Goal: Information Seeking & Learning: Understand process/instructions

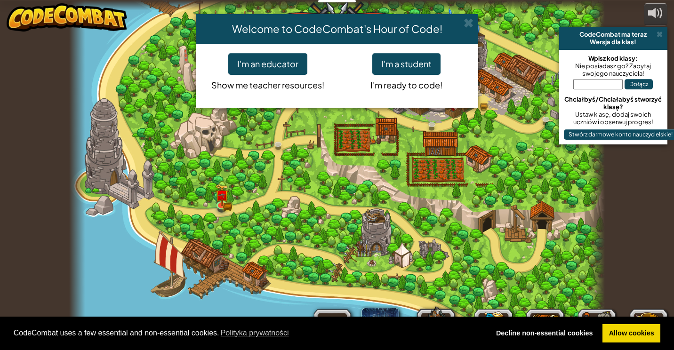
select select "pl"
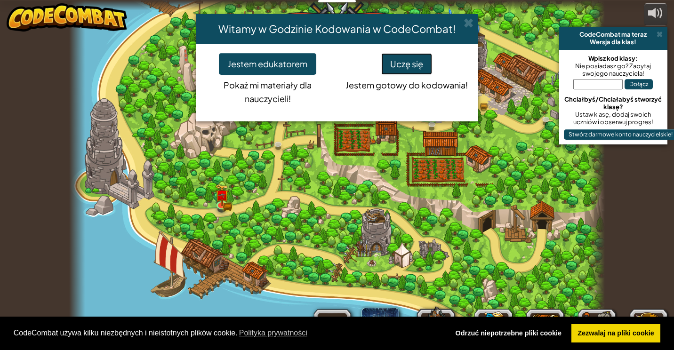
click at [409, 68] on button "Uczę się" at bounding box center [406, 64] width 51 height 22
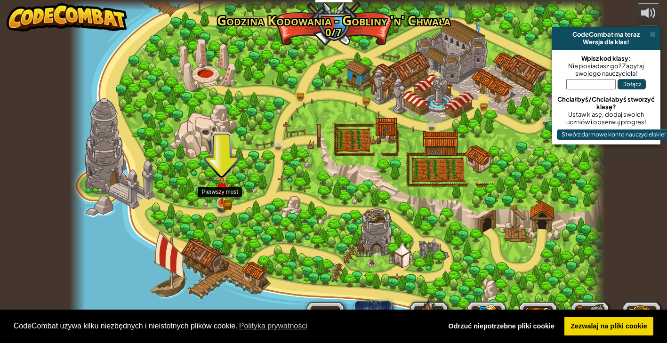
click at [219, 198] on img at bounding box center [221, 190] width 13 height 30
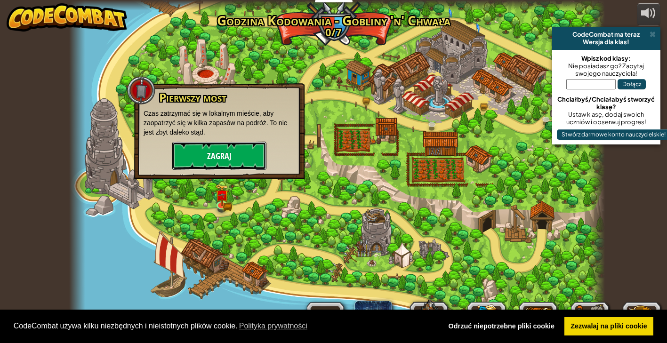
click at [210, 147] on button "Zagraj" at bounding box center [219, 156] width 94 height 28
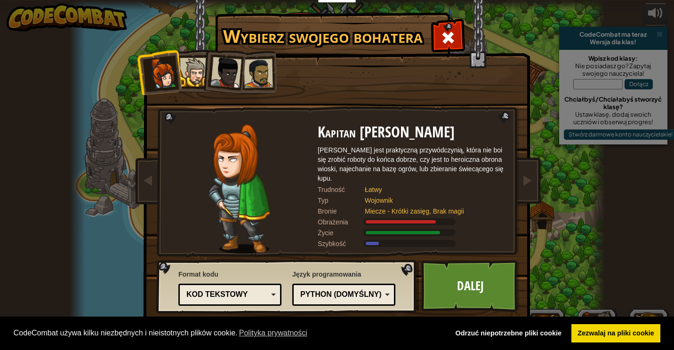
click at [191, 73] on div at bounding box center [194, 72] width 29 height 29
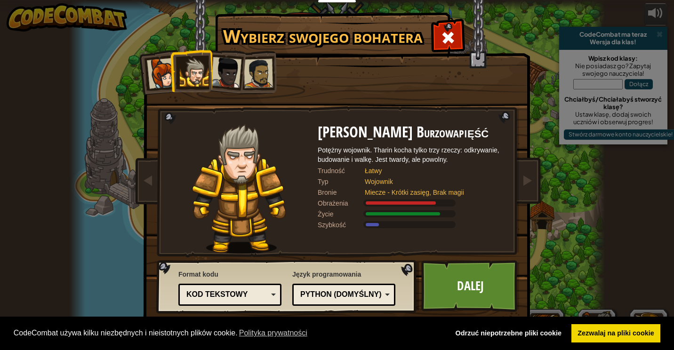
click at [227, 58] on div at bounding box center [226, 72] width 31 height 31
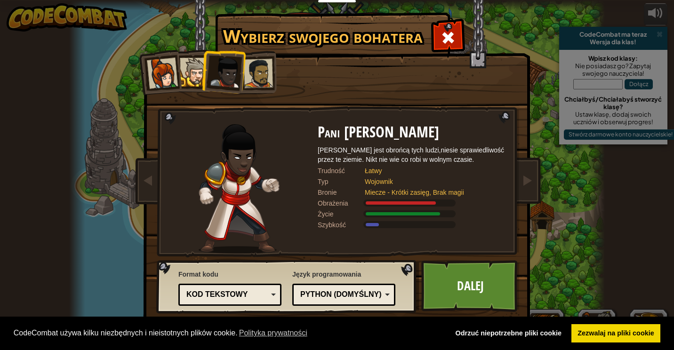
drag, startPoint x: 253, startPoint y: 71, endPoint x: 259, endPoint y: 76, distance: 7.4
click at [255, 72] on div at bounding box center [258, 73] width 29 height 29
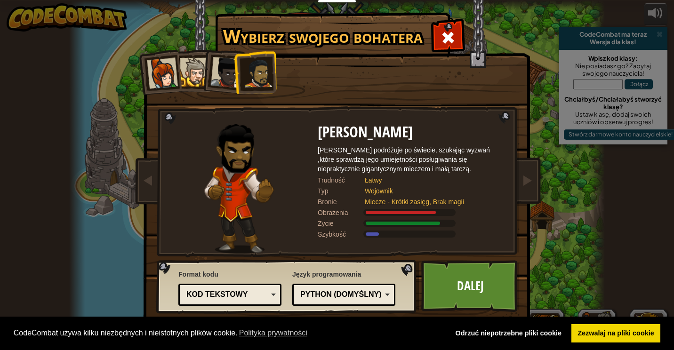
click at [232, 77] on div at bounding box center [226, 72] width 31 height 31
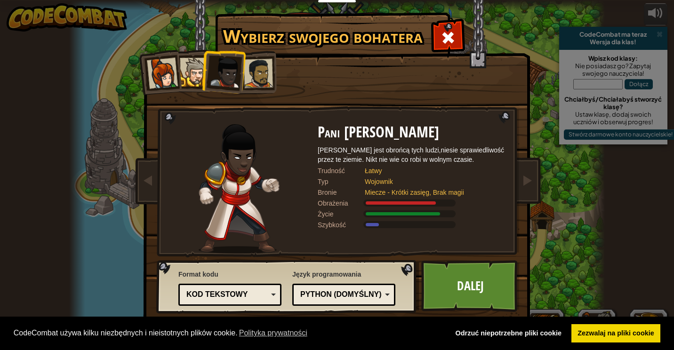
click at [194, 69] on div at bounding box center [194, 72] width 29 height 29
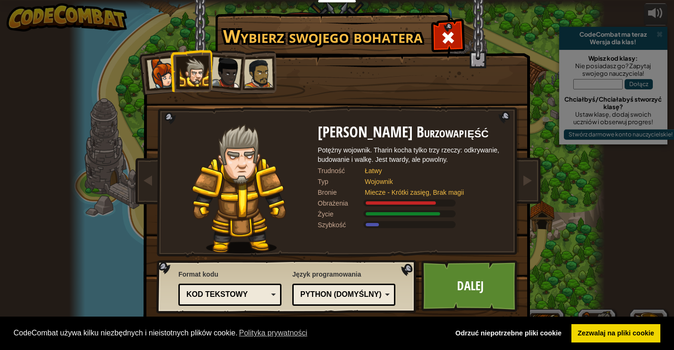
click at [153, 73] on div at bounding box center [162, 73] width 31 height 31
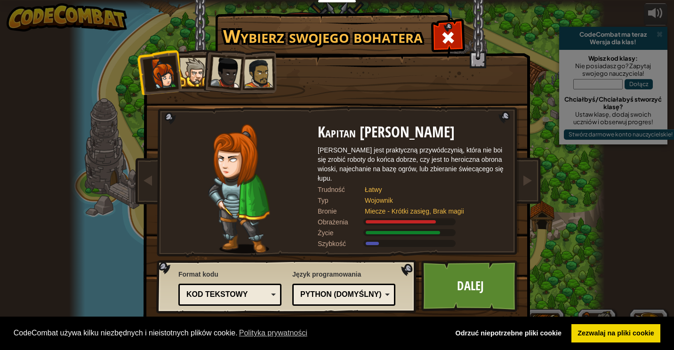
click at [180, 80] on li at bounding box center [159, 72] width 46 height 46
click at [198, 75] on div at bounding box center [194, 72] width 29 height 29
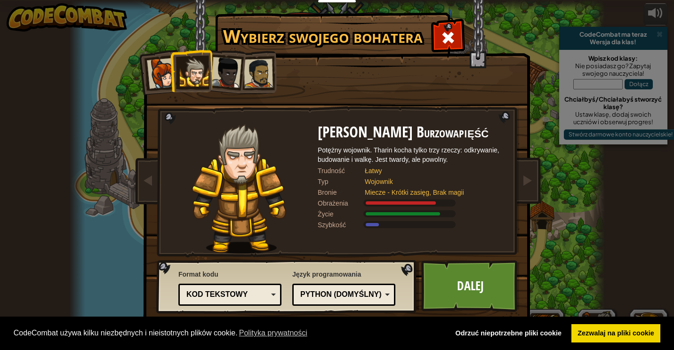
click at [234, 69] on div at bounding box center [226, 72] width 31 height 31
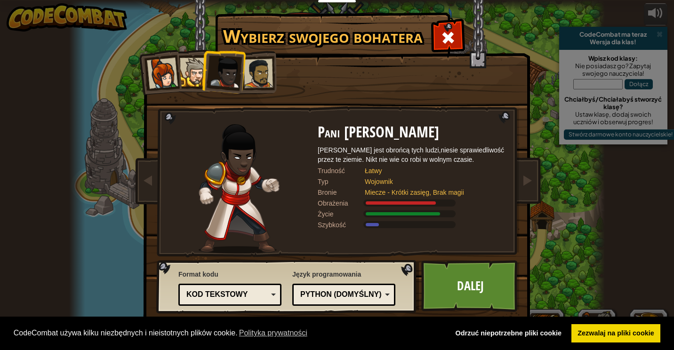
click at [257, 78] on div at bounding box center [258, 73] width 29 height 29
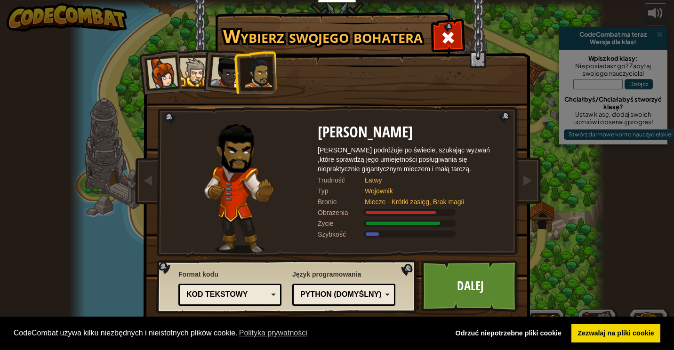
click at [219, 80] on div at bounding box center [226, 72] width 31 height 31
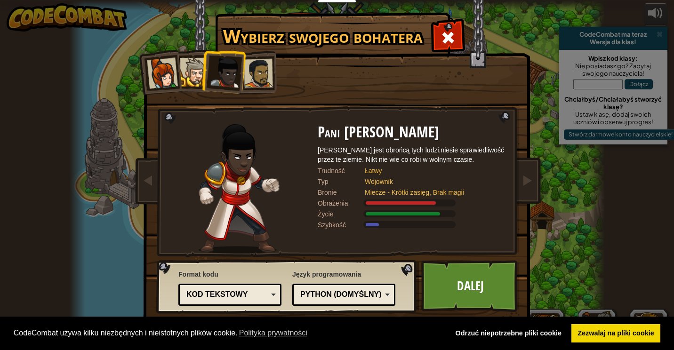
click at [192, 75] on div at bounding box center [194, 72] width 29 height 29
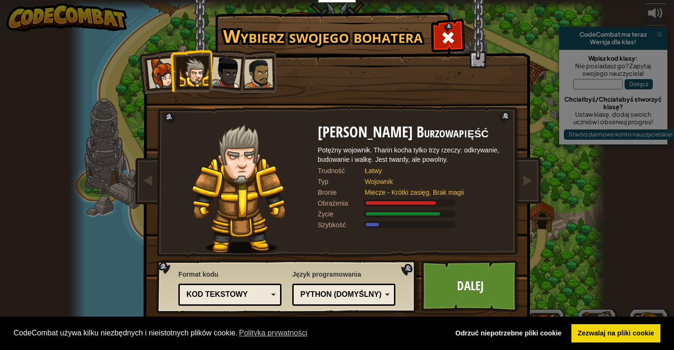
click at [230, 81] on div at bounding box center [226, 72] width 31 height 31
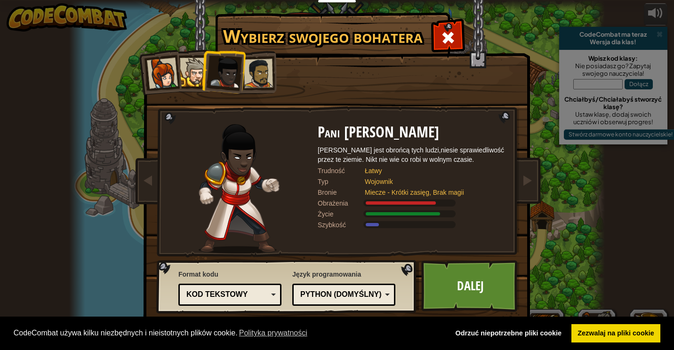
click at [258, 82] on div at bounding box center [258, 73] width 29 height 29
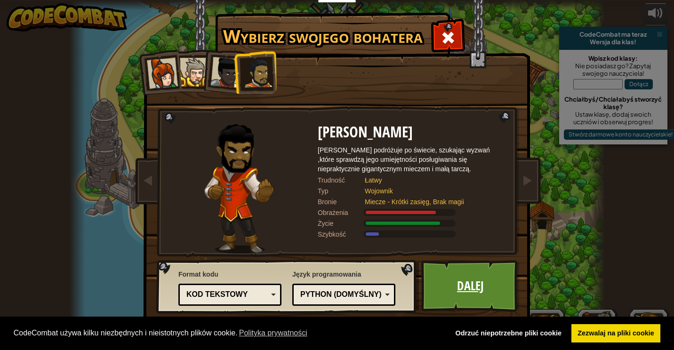
click at [443, 276] on link "Dalej" at bounding box center [470, 286] width 98 height 52
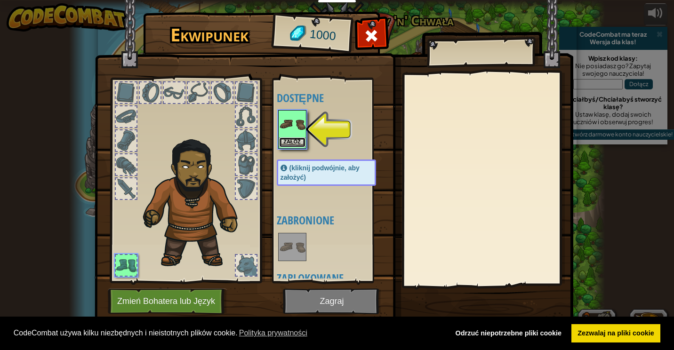
click at [292, 137] on div "Załóż" at bounding box center [292, 129] width 28 height 39
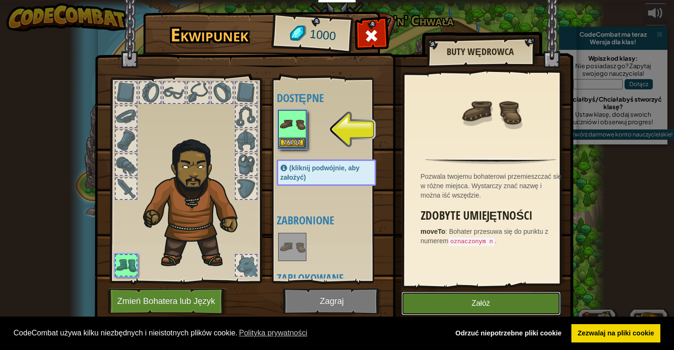
click at [438, 304] on button "Załóż" at bounding box center [481, 304] width 159 height 24
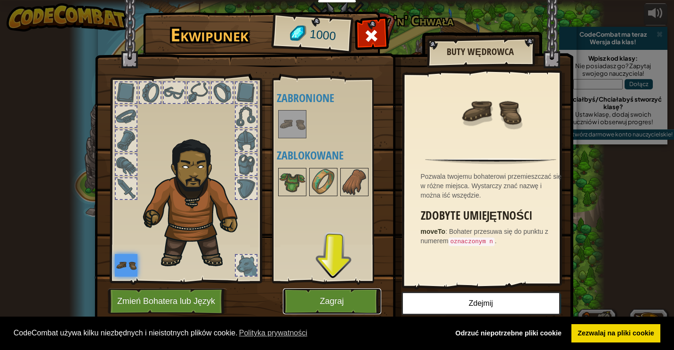
drag, startPoint x: 344, startPoint y: 294, endPoint x: 338, endPoint y: 298, distance: 7.2
click at [342, 296] on button "Zagraj" at bounding box center [332, 302] width 98 height 26
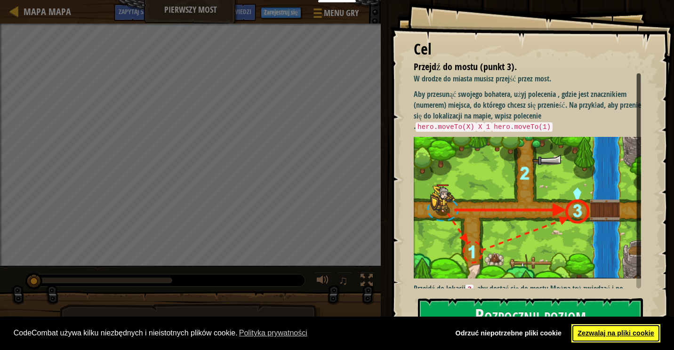
click at [588, 330] on link "Zezwalaj na pliki cookie" at bounding box center [616, 333] width 89 height 19
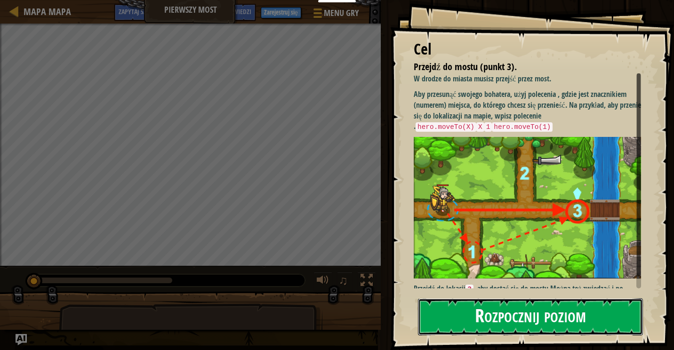
drag, startPoint x: 565, startPoint y: 311, endPoint x: 559, endPoint y: 308, distance: 6.1
click at [564, 311] on button "Rozpocznij poziom" at bounding box center [530, 317] width 225 height 37
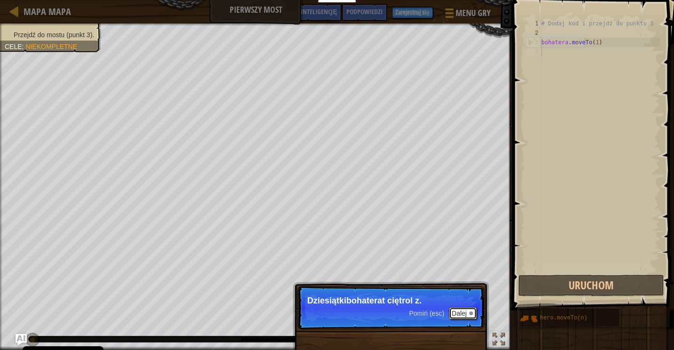
click at [464, 313] on font "Dalej" at bounding box center [459, 314] width 15 height 8
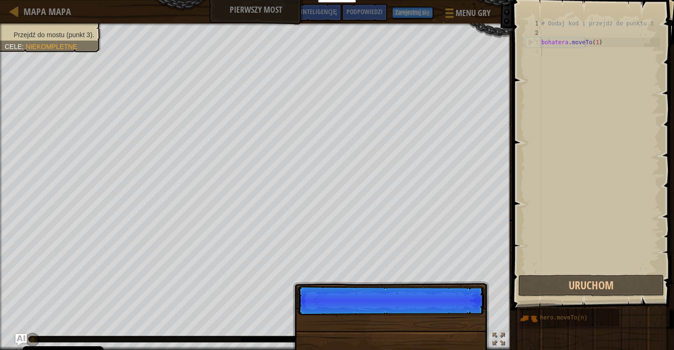
scroll to position [4, 0]
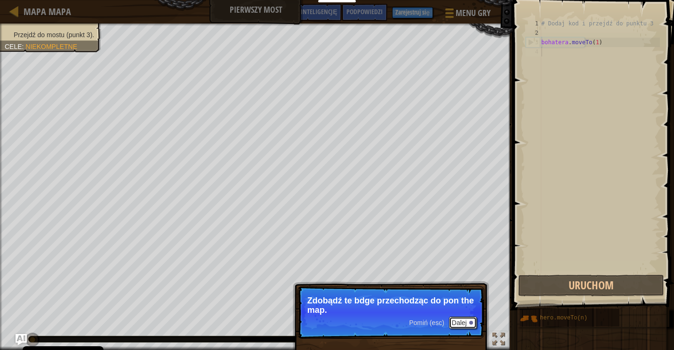
click at [462, 324] on font "Dalej" at bounding box center [459, 323] width 15 height 8
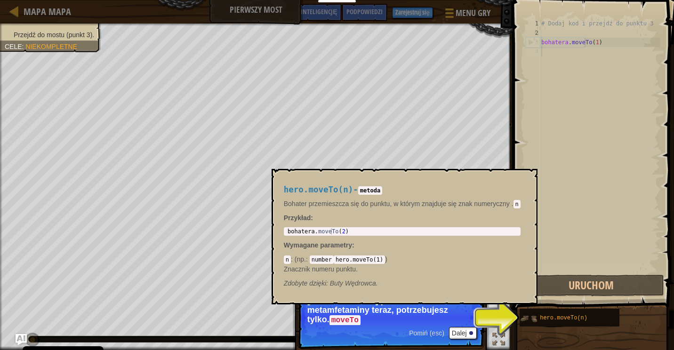
click at [536, 321] on img at bounding box center [529, 319] width 18 height 18
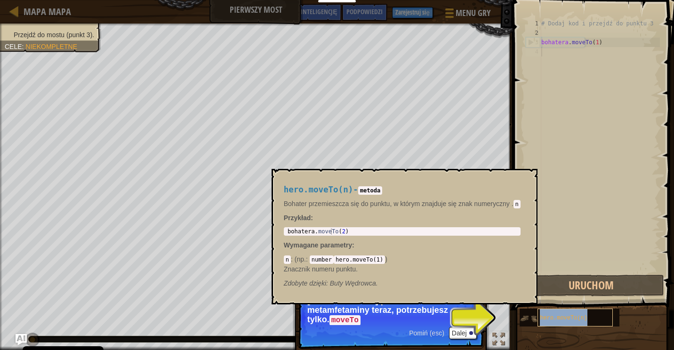
click at [550, 320] on span "hero.moveTo(n)" at bounding box center [564, 318] width 48 height 7
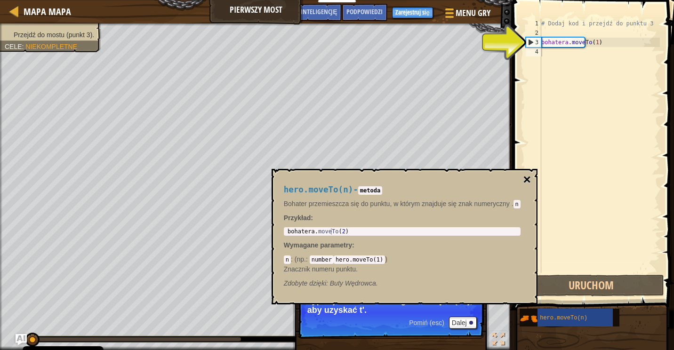
click at [526, 182] on button "×" at bounding box center [527, 179] width 8 height 13
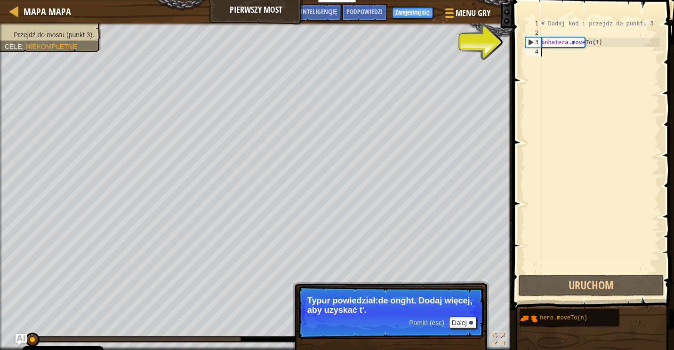
click at [533, 41] on div "3" at bounding box center [534, 42] width 15 height 9
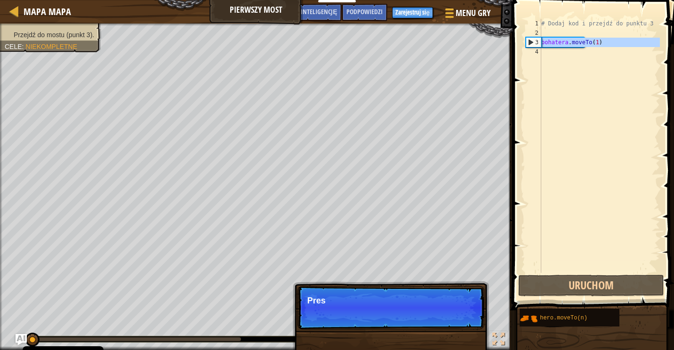
click at [528, 41] on div "3" at bounding box center [534, 42] width 15 height 9
type textarea "hero.moveTo(1)"
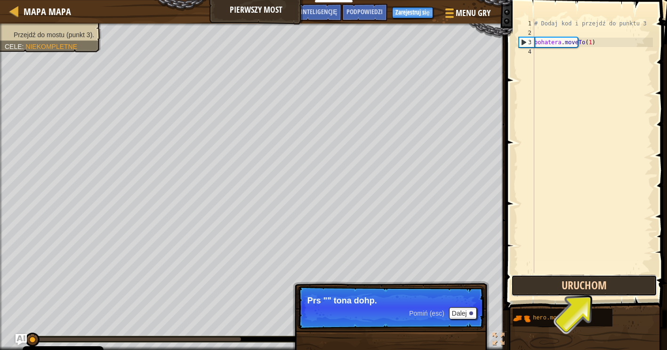
click at [584, 285] on button "Uruchom" at bounding box center [584, 286] width 146 height 22
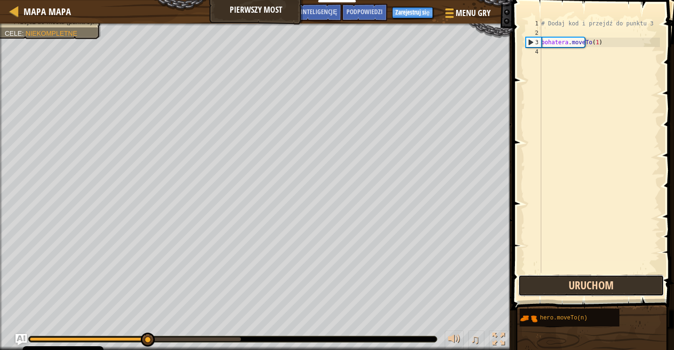
click at [546, 281] on button "Uruchom" at bounding box center [592, 286] width 146 height 22
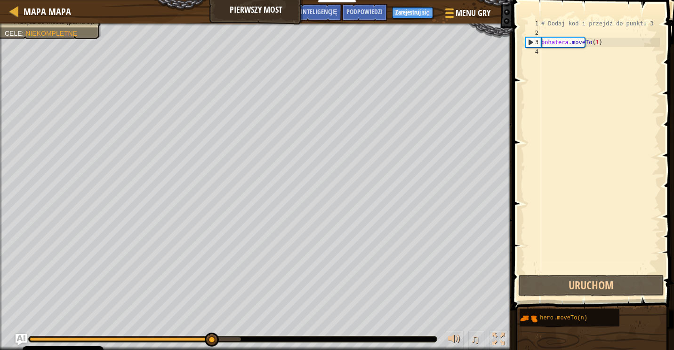
click at [237, 339] on div at bounding box center [135, 340] width 211 height 4
click at [281, 338] on div at bounding box center [233, 340] width 408 height 6
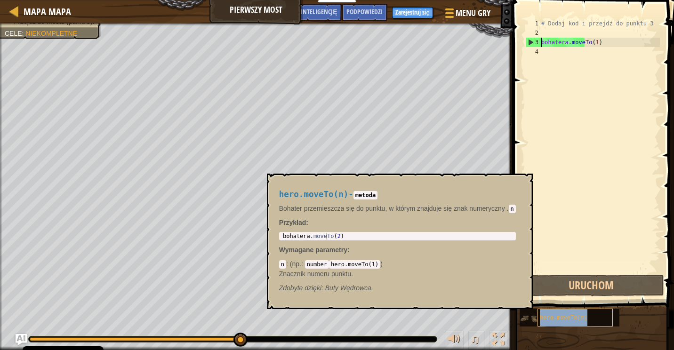
click at [567, 321] on span "hero.moveTo(n)" at bounding box center [564, 318] width 48 height 7
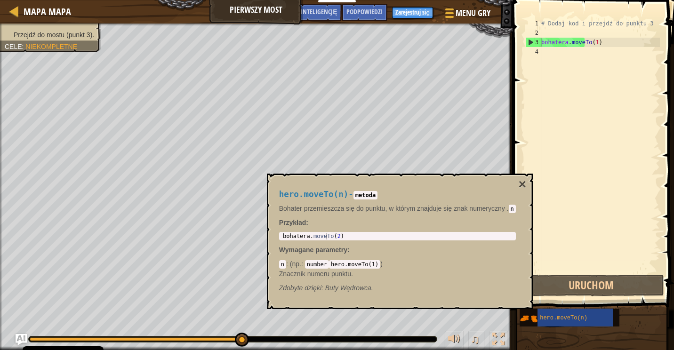
click at [510, 211] on code "n" at bounding box center [512, 209] width 7 height 8
click at [514, 210] on code "n" at bounding box center [512, 209] width 7 height 8
click at [519, 182] on button "×" at bounding box center [523, 184] width 8 height 13
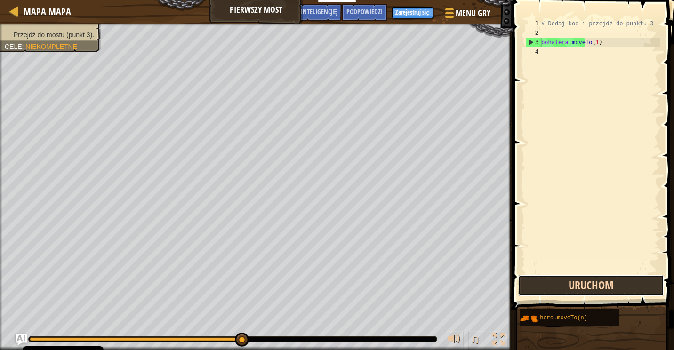
click at [588, 286] on button "Uruchom" at bounding box center [592, 286] width 146 height 22
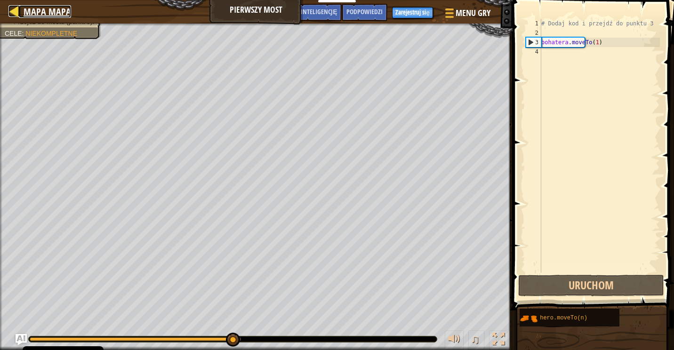
click at [12, 11] on div at bounding box center [14, 11] width 12 height 12
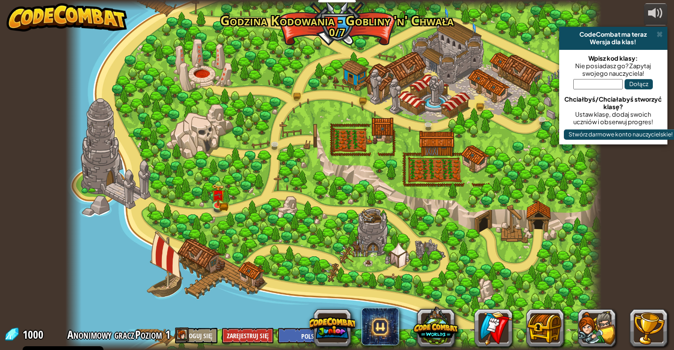
select select "pl"
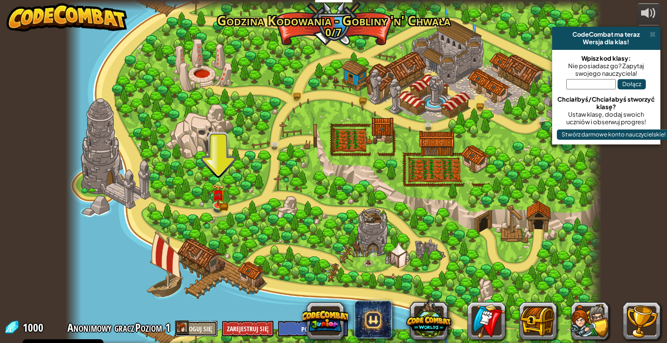
click at [198, 324] on button "Zaloguj się" at bounding box center [196, 329] width 42 height 16
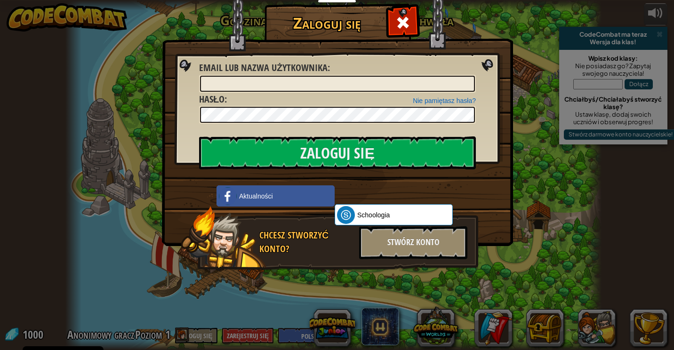
click at [150, 219] on div "Zaloguj się Nieznany błąd. Email lub nazwa użytkownika : Nie pamiętasz hasła? H…" at bounding box center [337, 175] width 674 height 350
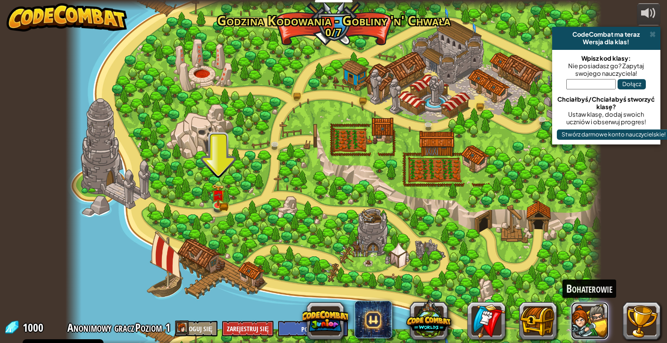
click at [597, 324] on button at bounding box center [590, 321] width 38 height 38
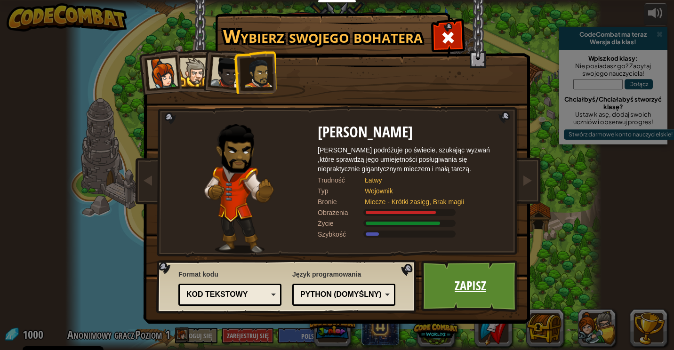
click at [467, 298] on link "Zapisz" at bounding box center [470, 286] width 98 height 52
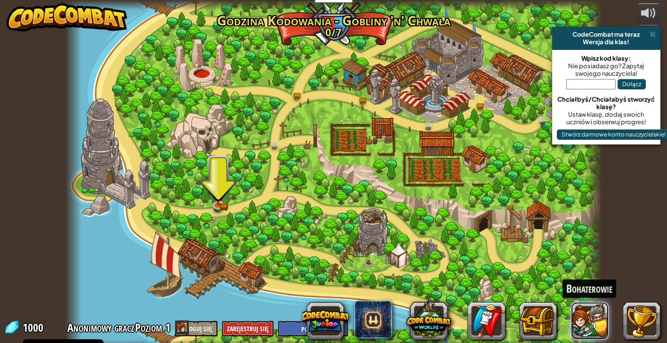
click at [585, 323] on button at bounding box center [590, 321] width 38 height 38
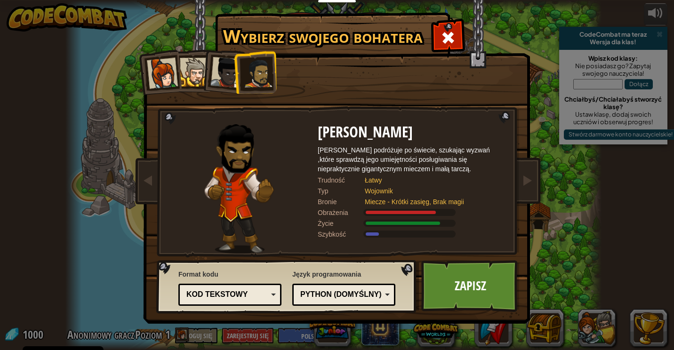
click at [227, 84] on div at bounding box center [226, 72] width 31 height 31
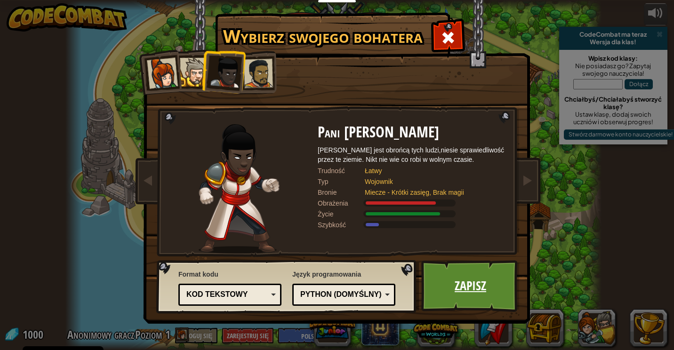
click at [464, 290] on link "Zapisz" at bounding box center [470, 286] width 98 height 52
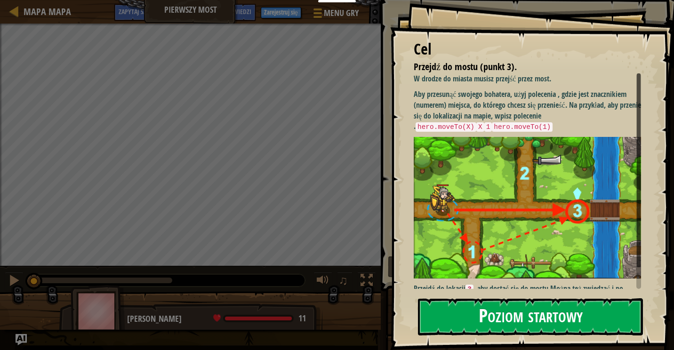
click at [457, 321] on button "Poziom startowy" at bounding box center [530, 317] width 225 height 37
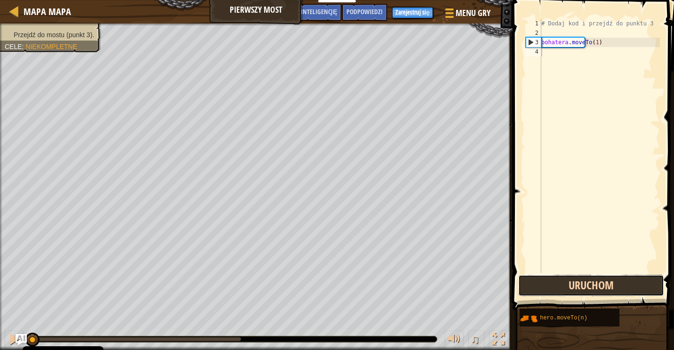
click at [606, 285] on button "Uruchom" at bounding box center [592, 286] width 146 height 22
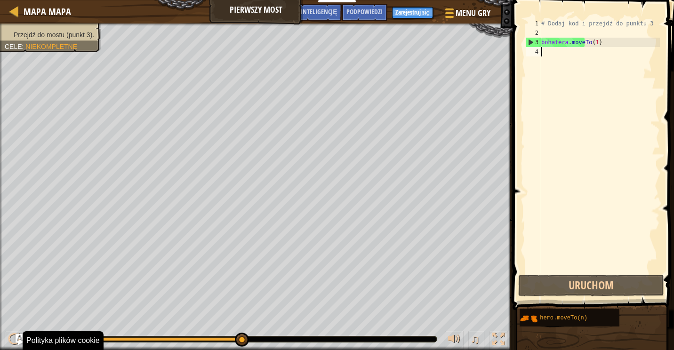
drag, startPoint x: 241, startPoint y: 339, endPoint x: 334, endPoint y: 346, distance: 93.6
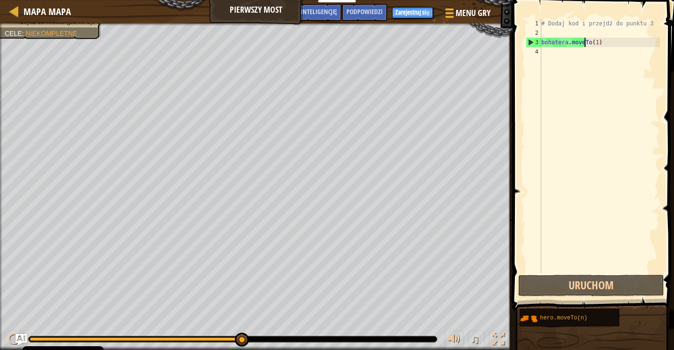
click at [594, 43] on div "# Dodaj kod i przejdź do punktu 3 bohatera . moveTo ( 1 )" at bounding box center [600, 155] width 121 height 273
click at [594, 40] on div "# Dodaj kod i przejdź do punktu 3 bohatera . moveTo ( 1 )" at bounding box center [600, 155] width 121 height 273
click at [591, 41] on div "# Dodaj kod i przejdź do punktu 3 bohatera . moveTo ( 1 )" at bounding box center [600, 155] width 121 height 273
click at [593, 41] on div "# Dodaj kod i przejdź do punktu 3 bohatera . moveTo ( 1 )" at bounding box center [600, 155] width 121 height 273
drag, startPoint x: 608, startPoint y: 37, endPoint x: 537, endPoint y: 57, distance: 74.3
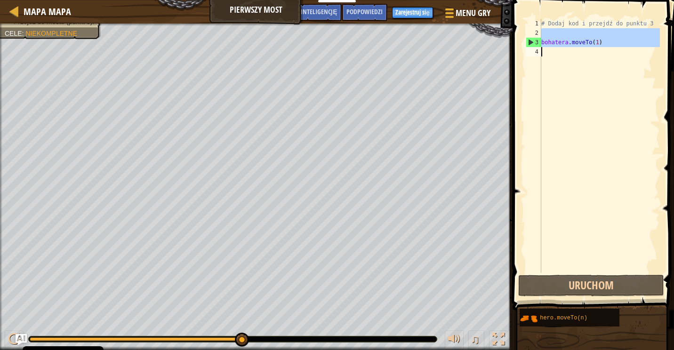
click at [537, 57] on div "hero.moveTo(1) 1 2 3 4 # Dodaj kod i przejdź do punktu 3 bohatera . moveTo ( 1 …" at bounding box center [592, 146] width 136 height 254
type textarea "hero.moveTo(1)"
click at [595, 43] on div "# Dodaj kod i przejdź do punktu 3 bohatera . moveTo ( 1 )" at bounding box center [600, 155] width 121 height 273
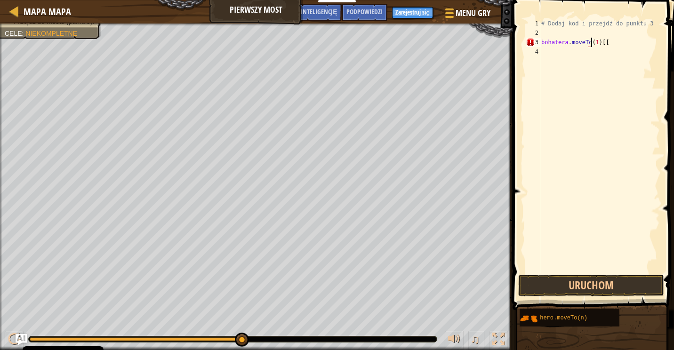
scroll to position [4, 4]
click at [608, 41] on div "# Dodaj kod i przejdź do punktu 3 bohatera . moveTo ( 1 ) [[" at bounding box center [600, 155] width 121 height 273
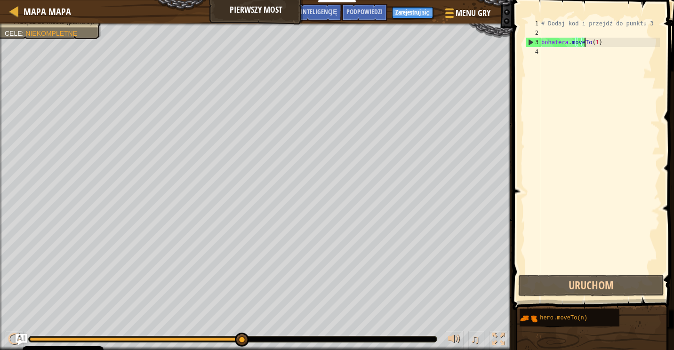
scroll to position [4, 3]
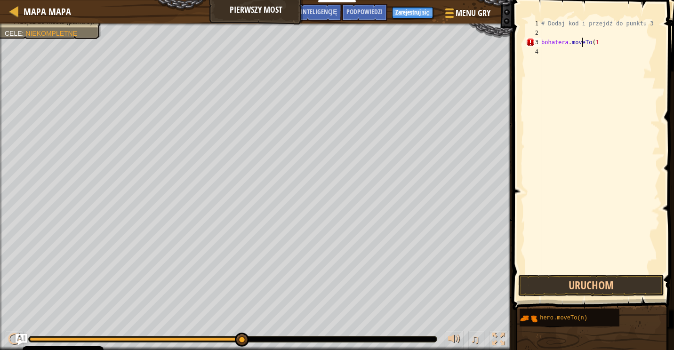
type textarea "hero.moveTo("
drag, startPoint x: 565, startPoint y: 289, endPoint x: 569, endPoint y: 287, distance: 5.3
click at [569, 287] on button "Uruchom" at bounding box center [592, 286] width 146 height 22
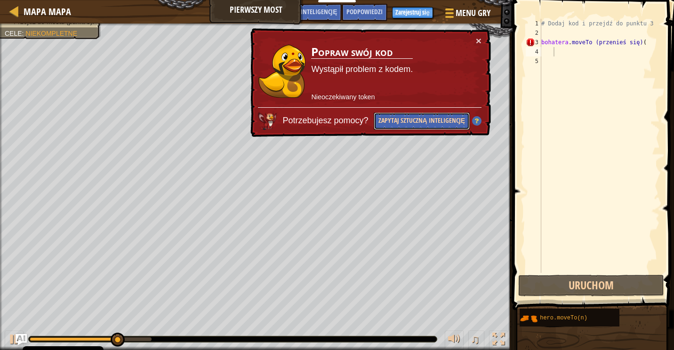
click at [399, 124] on button "Zapytaj sztuczną inteligencję" at bounding box center [422, 121] width 96 height 17
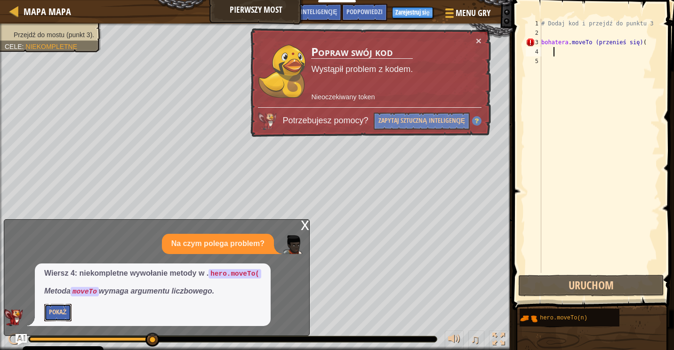
click at [49, 307] on button "Pokaż" at bounding box center [57, 312] width 27 height 17
